Goal: Find specific page/section

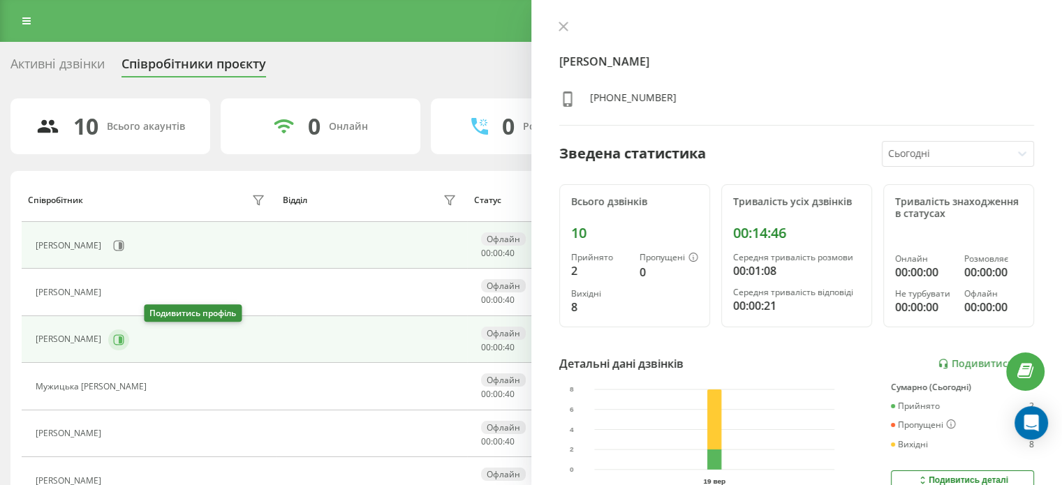
click at [124, 336] on icon at bounding box center [118, 339] width 11 height 11
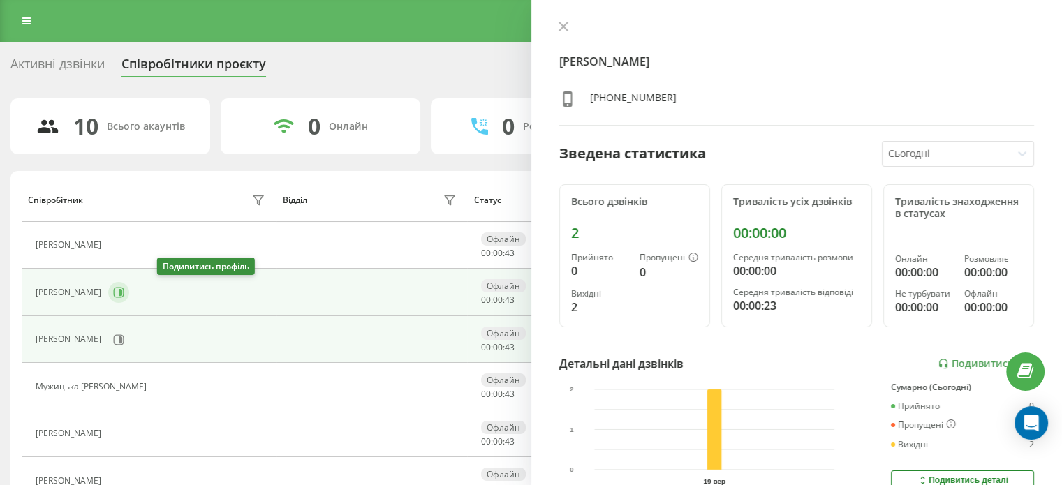
click at [124, 288] on icon at bounding box center [118, 292] width 11 height 11
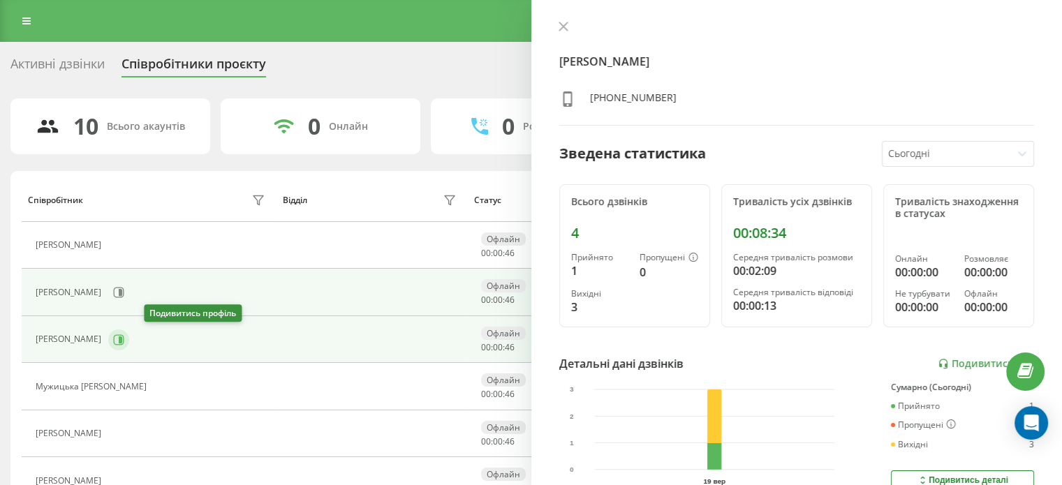
click at [124, 336] on icon at bounding box center [118, 339] width 11 height 11
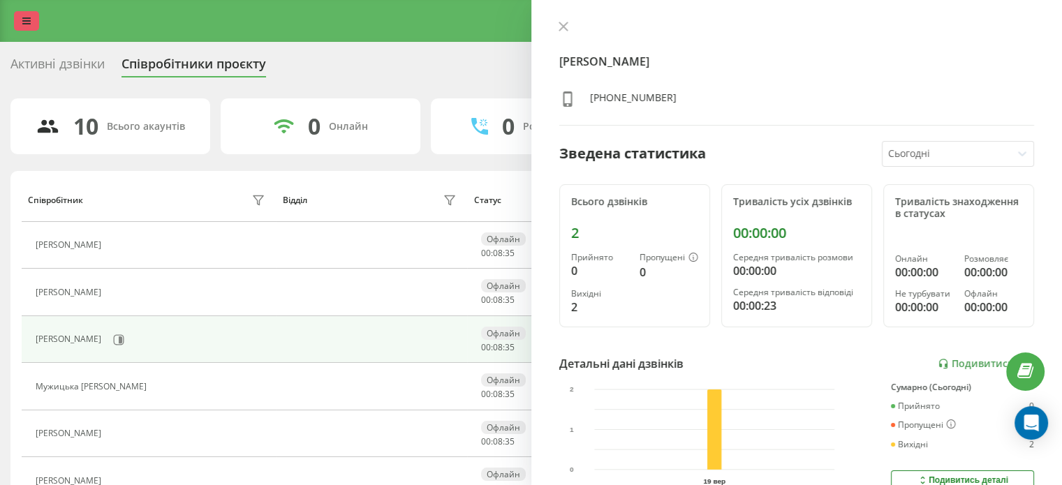
click at [22, 19] on link at bounding box center [26, 21] width 25 height 20
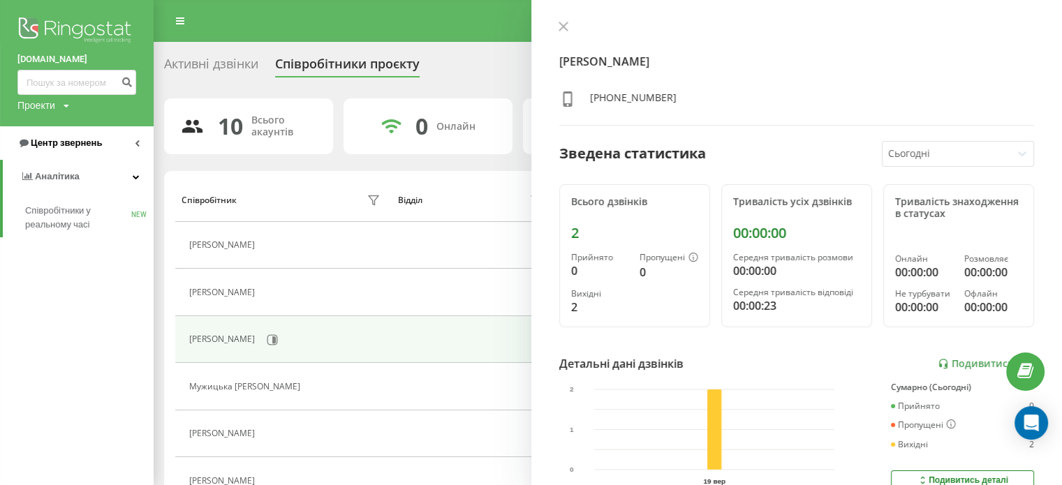
click at [45, 140] on span "Центр звернень" at bounding box center [66, 142] width 71 height 10
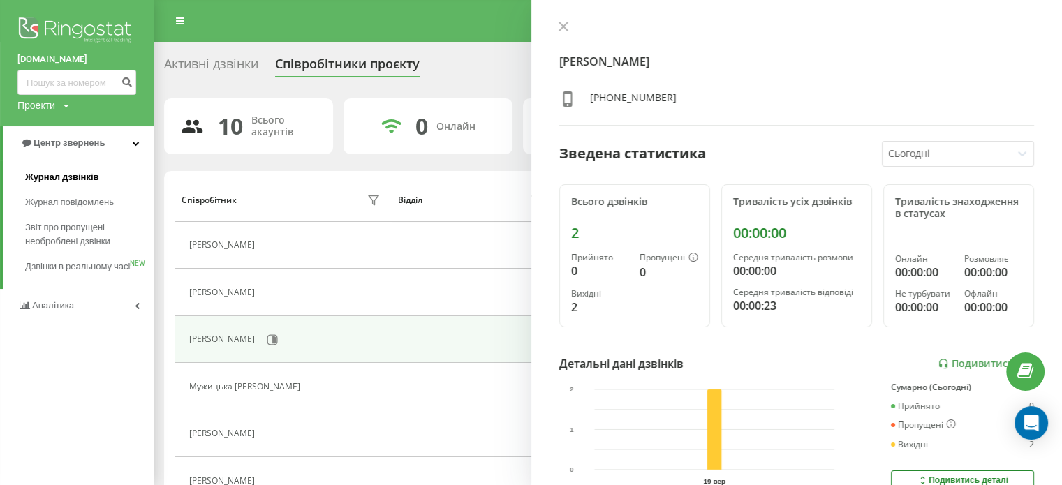
click at [55, 170] on span "Журнал дзвінків" at bounding box center [62, 177] width 74 height 14
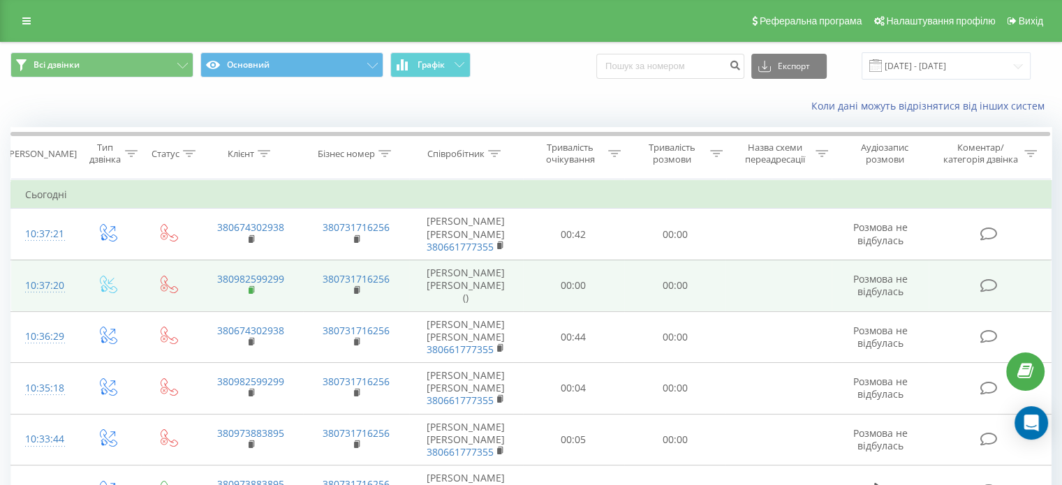
click at [251, 288] on rect at bounding box center [250, 291] width 4 height 6
